Goal: Transaction & Acquisition: Purchase product/service

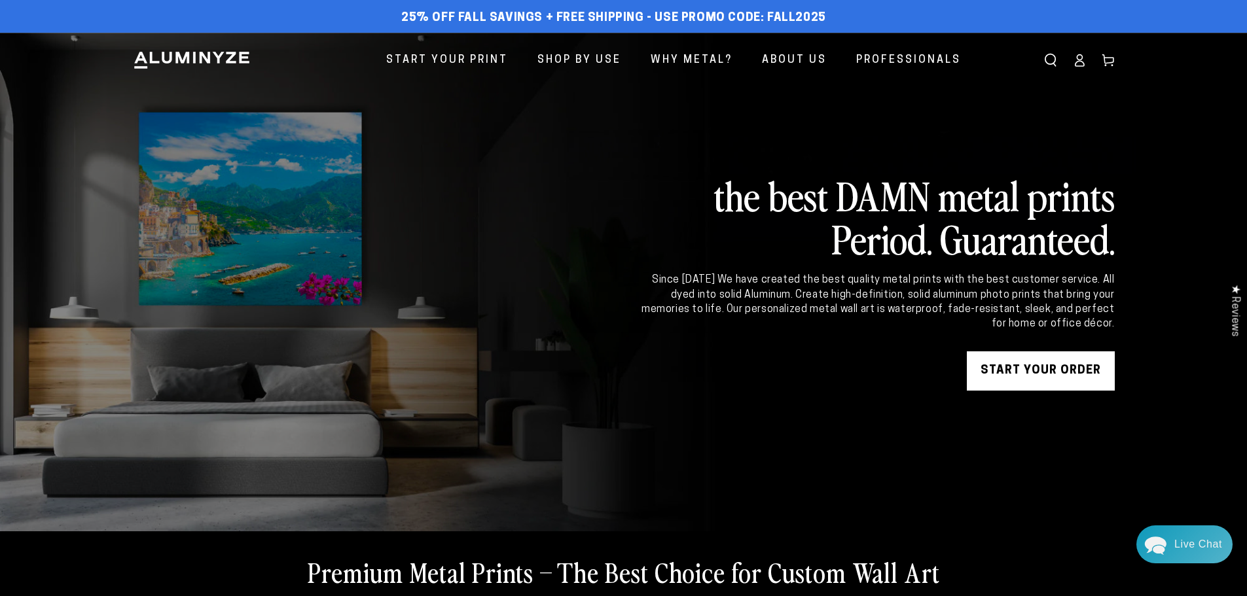
click at [1079, 62] on icon at bounding box center [1079, 60] width 13 height 13
click at [1111, 54] on icon at bounding box center [1107, 60] width 13 height 13
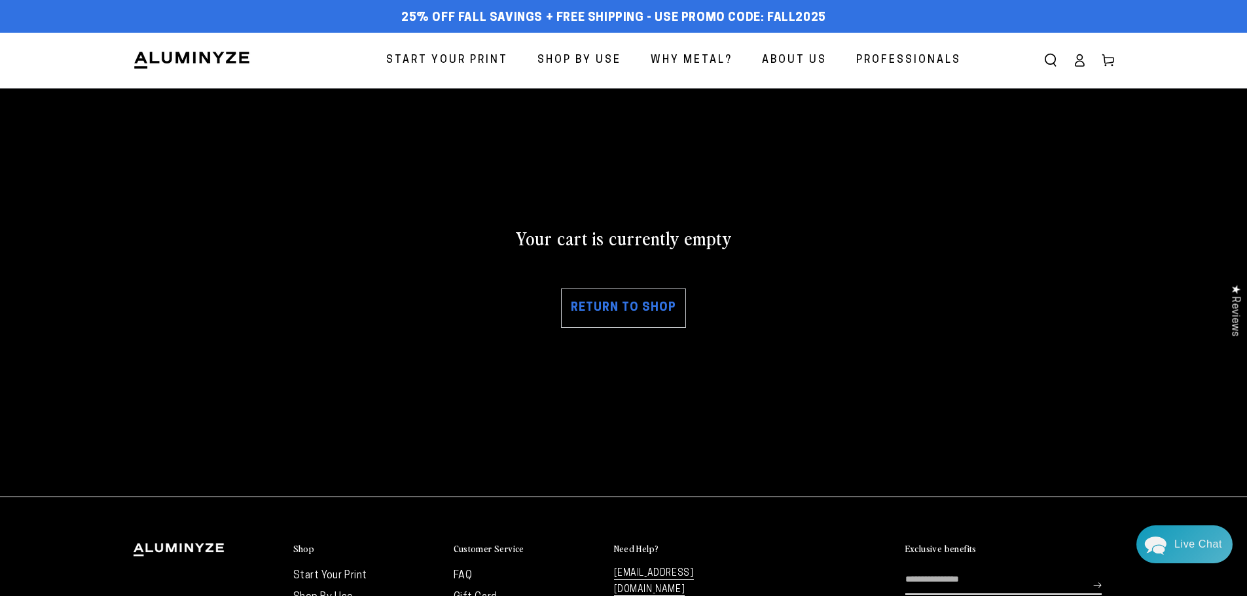
click at [641, 301] on link "Return to shop" at bounding box center [623, 308] width 125 height 39
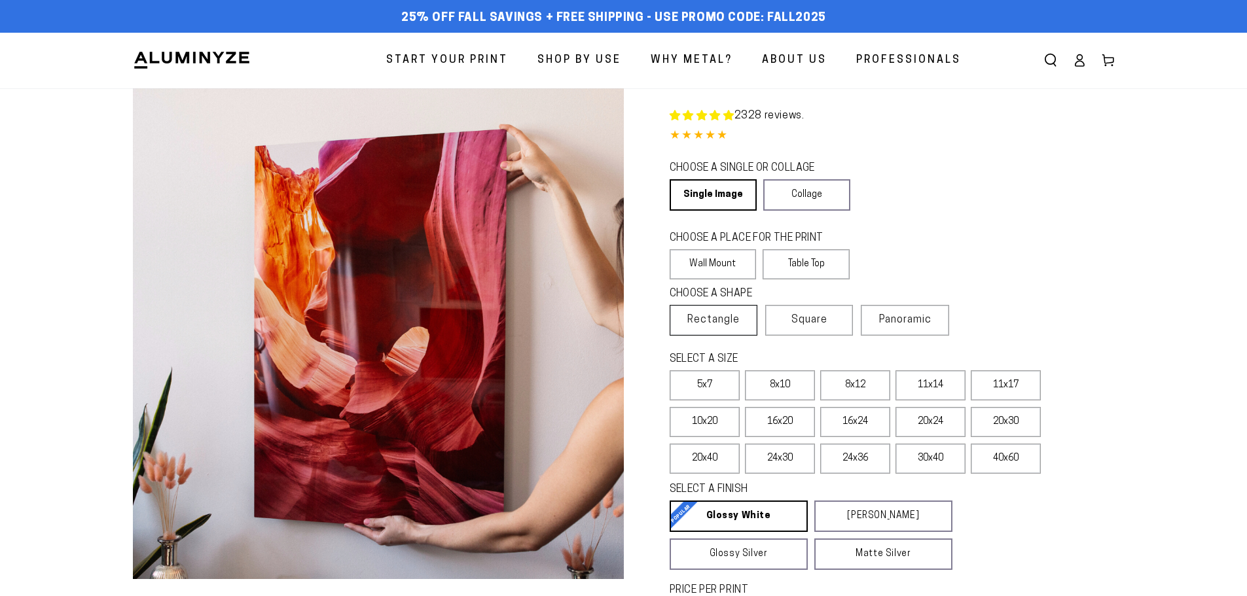
select select "**********"
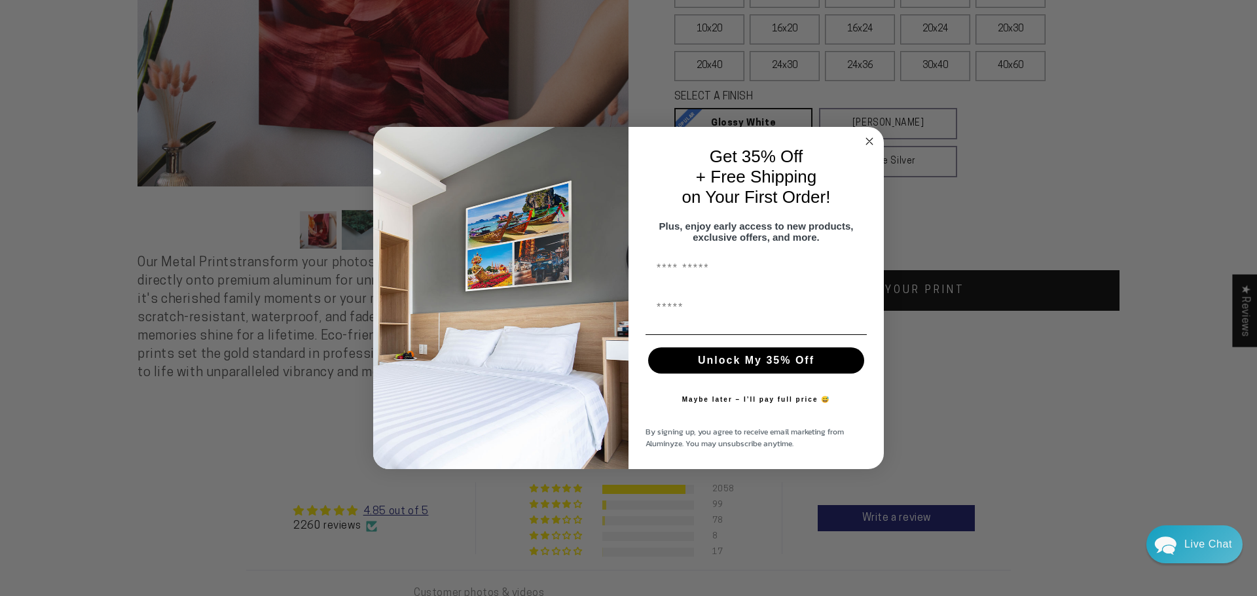
click at [865, 134] on circle "Close dialog" at bounding box center [869, 141] width 15 height 15
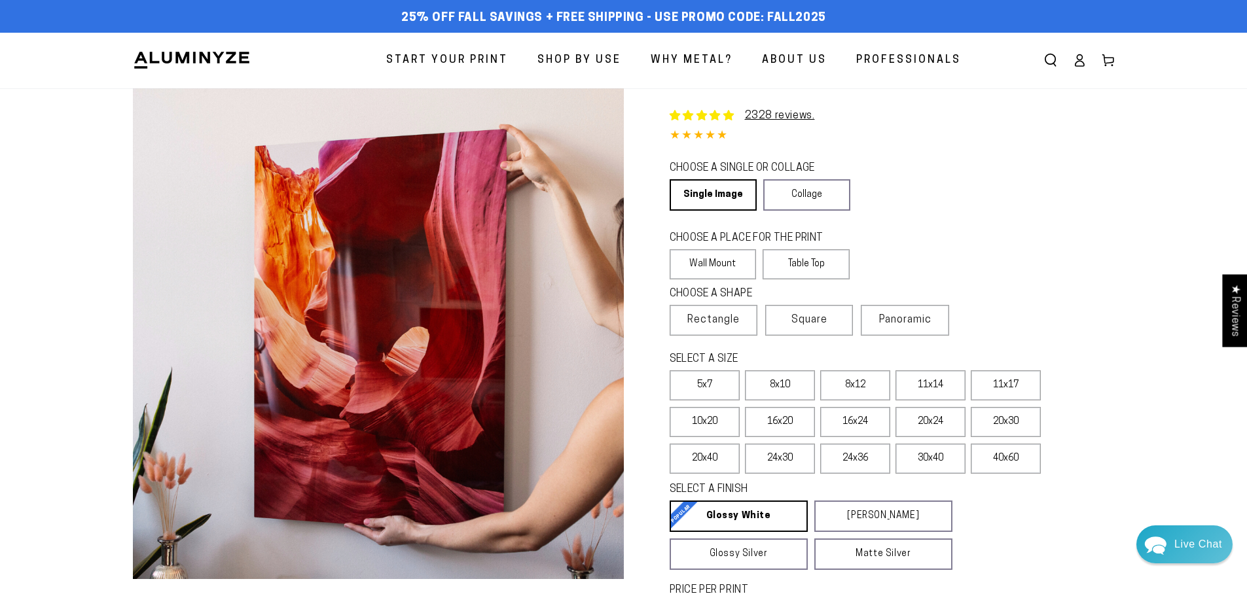
click at [1079, 56] on icon at bounding box center [1079, 60] width 13 height 13
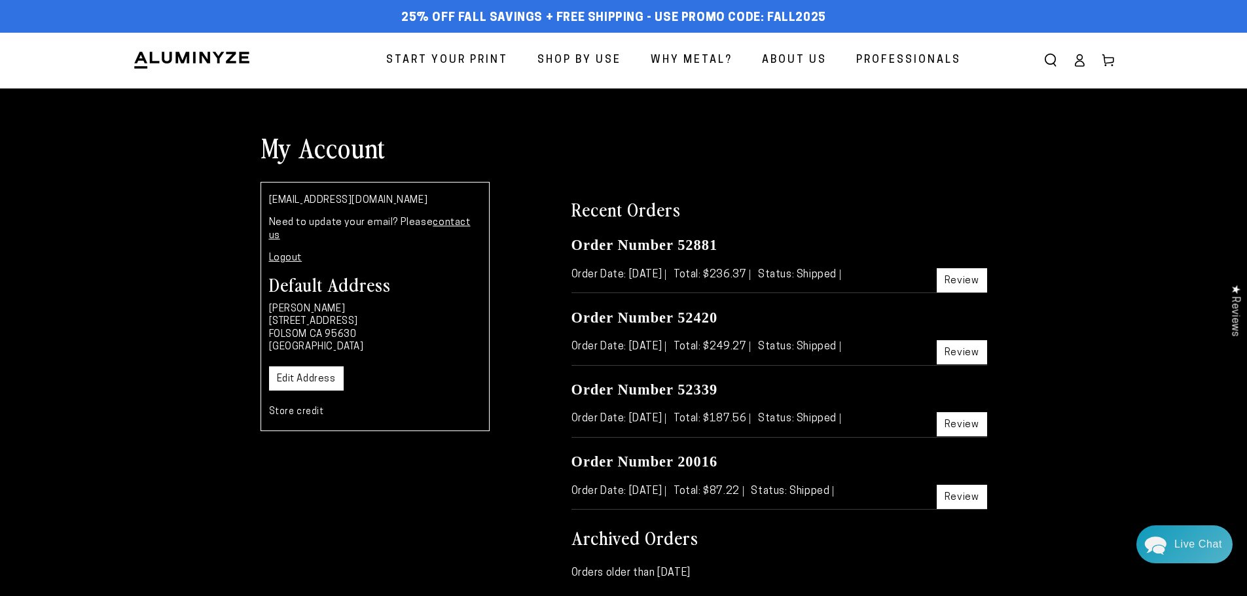
click at [459, 58] on span "Start Your Print" at bounding box center [447, 60] width 122 height 19
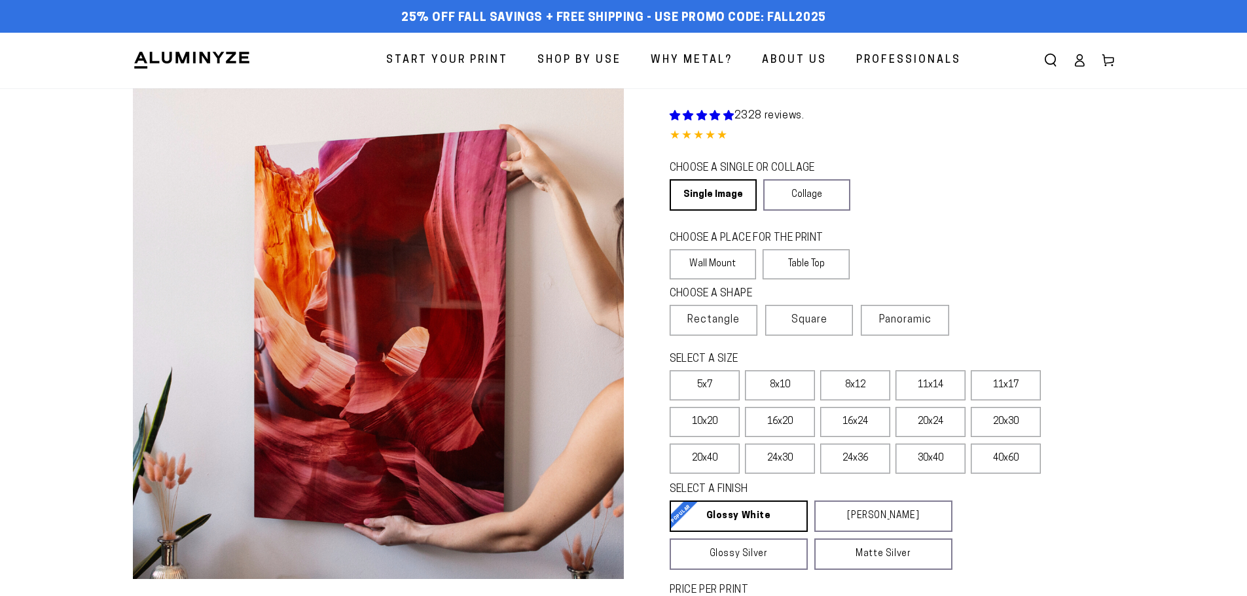
select select "**********"
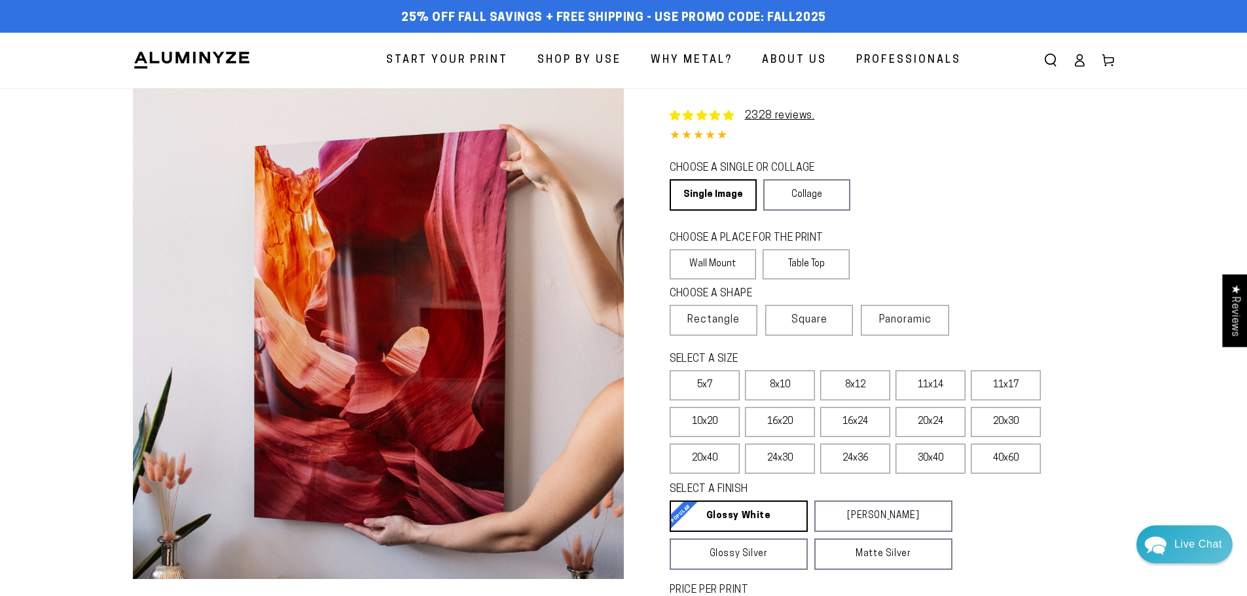
scroll to position [196, 0]
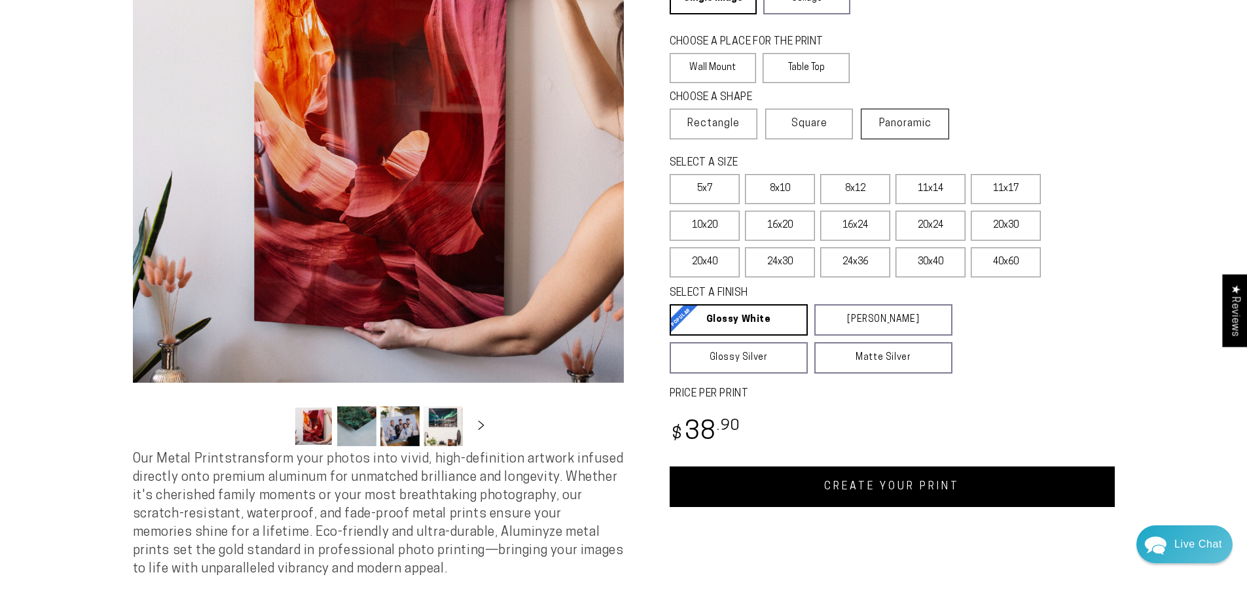
click at [909, 130] on label "Panoramic" at bounding box center [905, 124] width 88 height 31
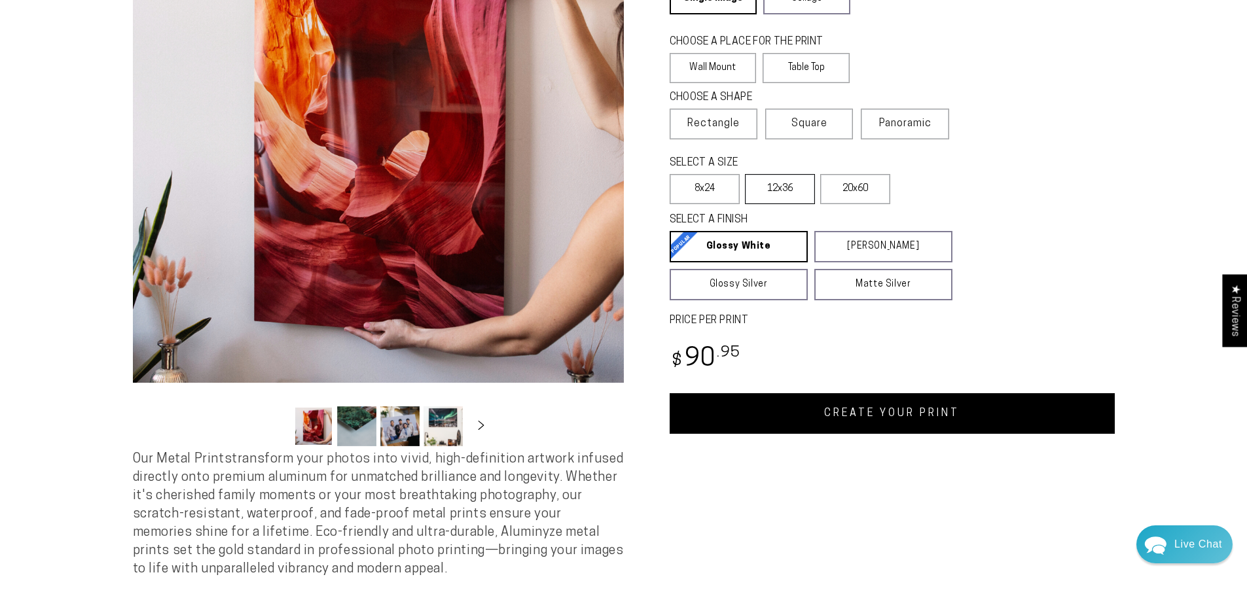
click at [770, 188] on label "12x36" at bounding box center [780, 189] width 70 height 30
click at [859, 413] on link "CREATE YOUR PRINT" at bounding box center [892, 413] width 445 height 41
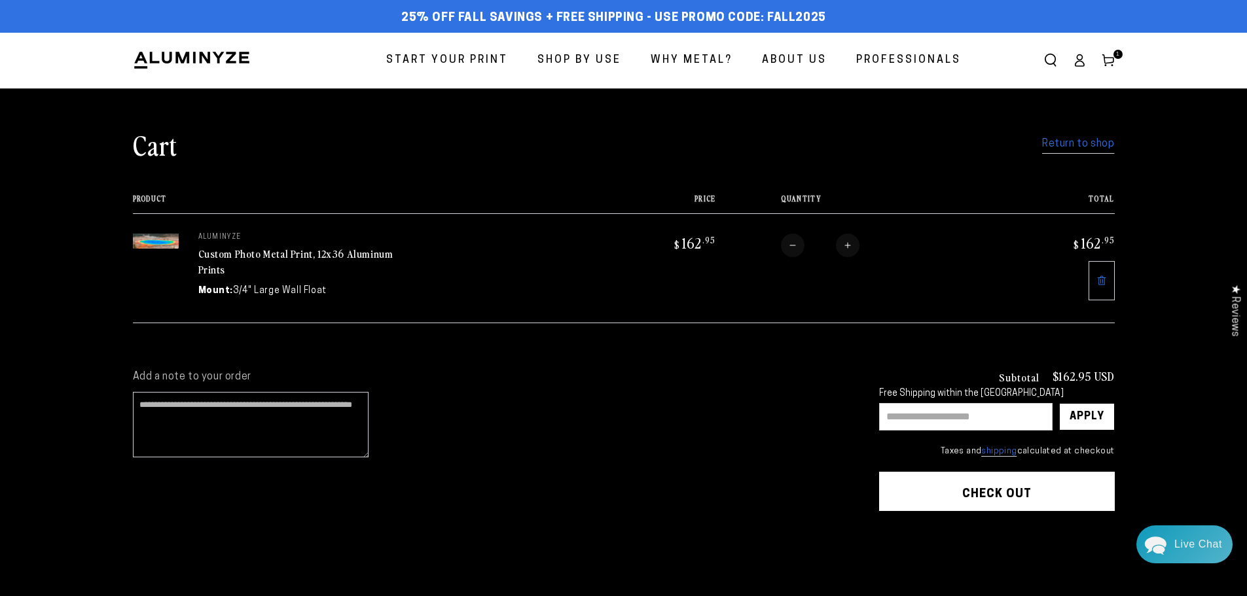
click at [1070, 140] on link "Return to shop" at bounding box center [1078, 144] width 72 height 19
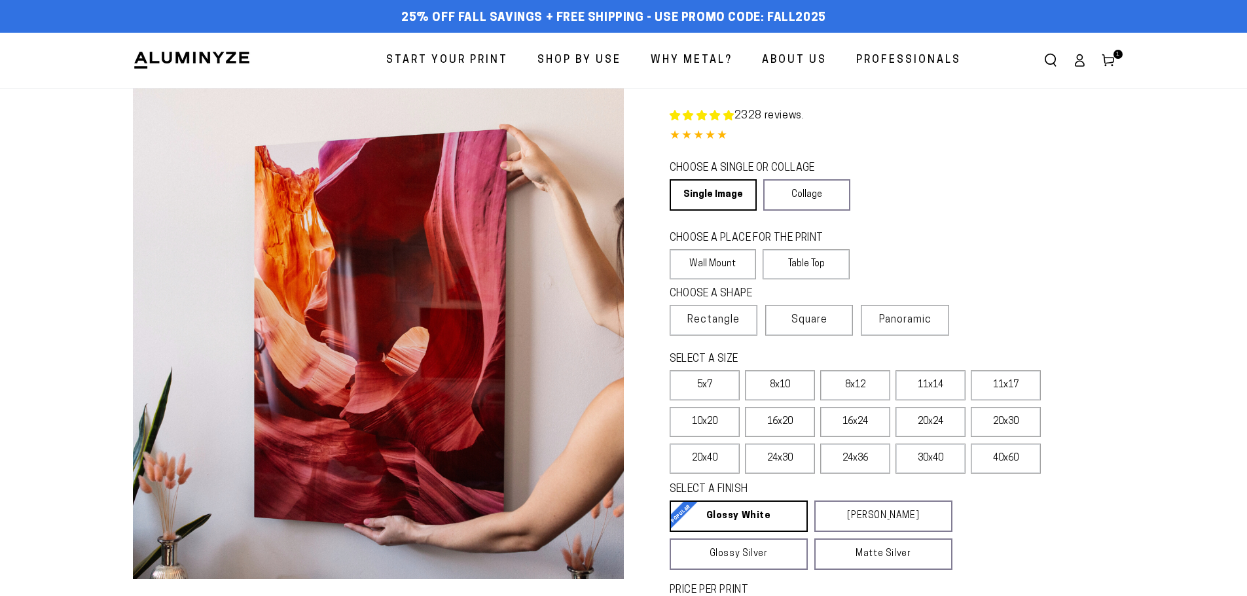
select select "**********"
click at [706, 183] on link "Single Image" at bounding box center [712, 194] width 85 height 31
click at [723, 261] on label "Wall Mount" at bounding box center [713, 264] width 87 height 30
click at [789, 382] on label "8x10" at bounding box center [780, 385] width 70 height 30
click at [872, 387] on label "8x12" at bounding box center [855, 385] width 70 height 30
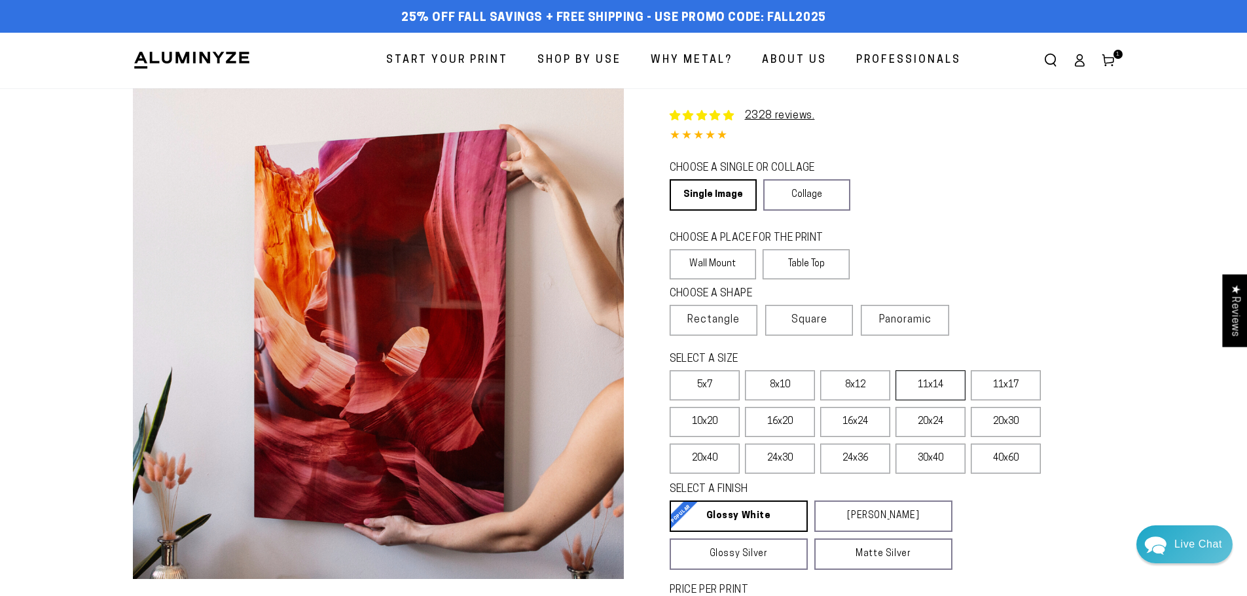
click at [928, 385] on label "11x14" at bounding box center [930, 385] width 70 height 30
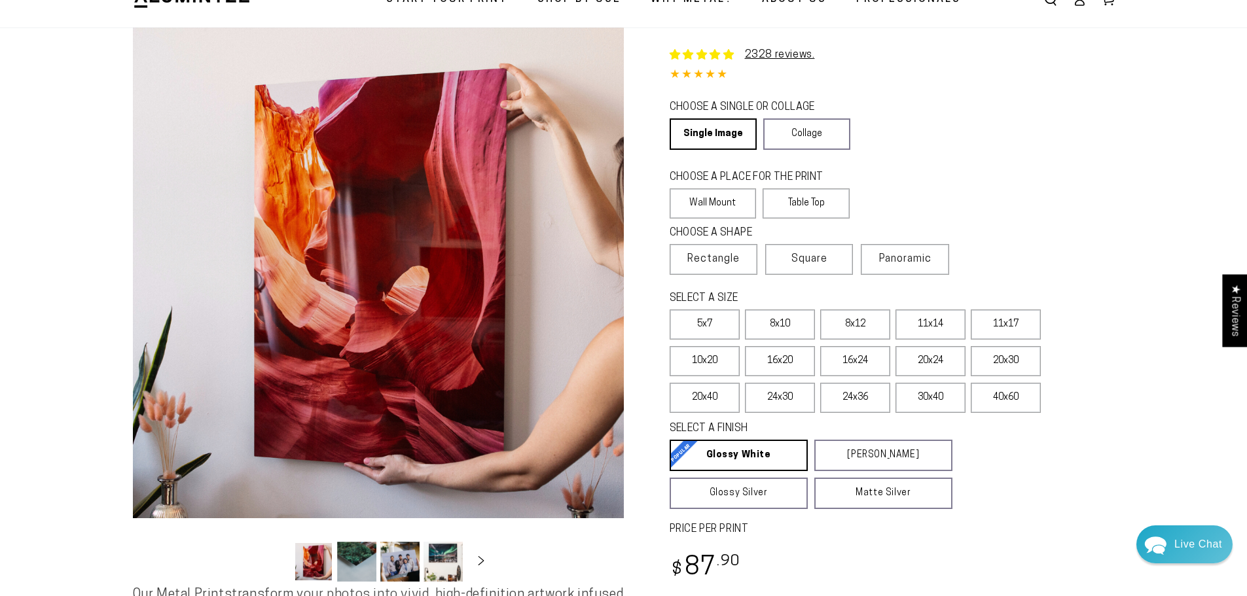
scroll to position [393, 0]
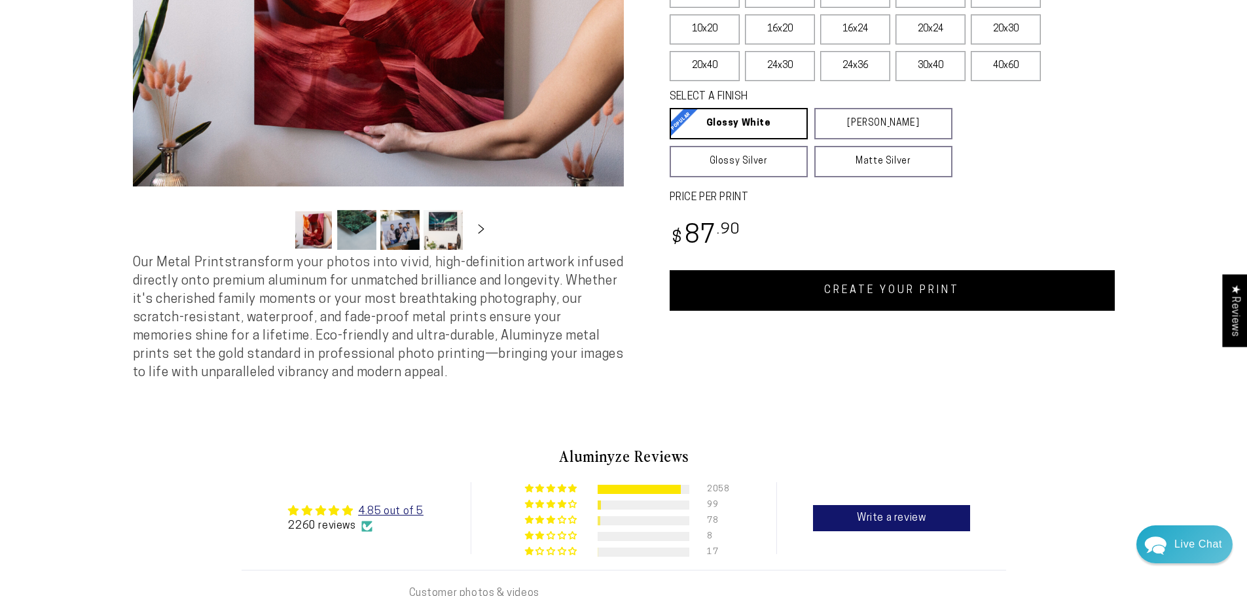
click at [868, 294] on link "CREATE YOUR PRINT" at bounding box center [892, 290] width 445 height 41
